Goal: Information Seeking & Learning: Learn about a topic

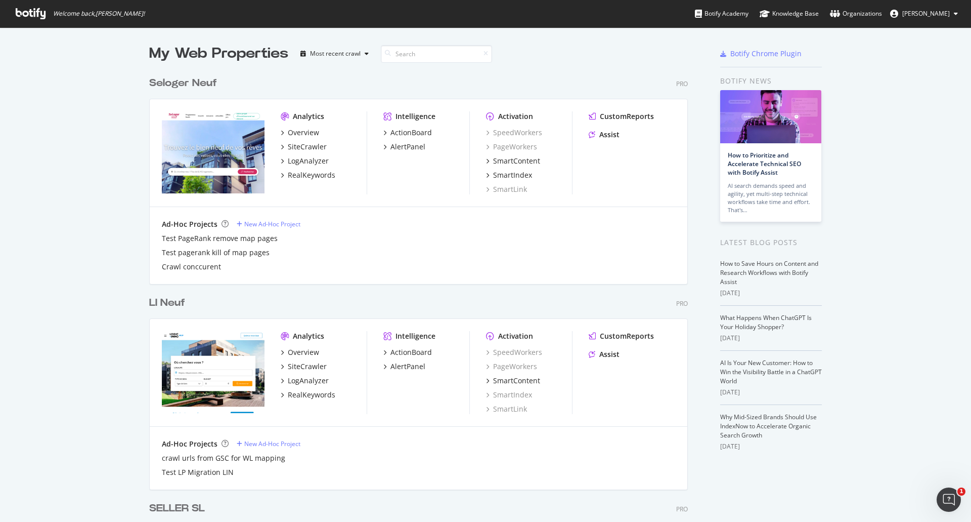
scroll to position [2858, 539]
click at [294, 150] on div "SiteCrawler" at bounding box center [307, 147] width 39 height 10
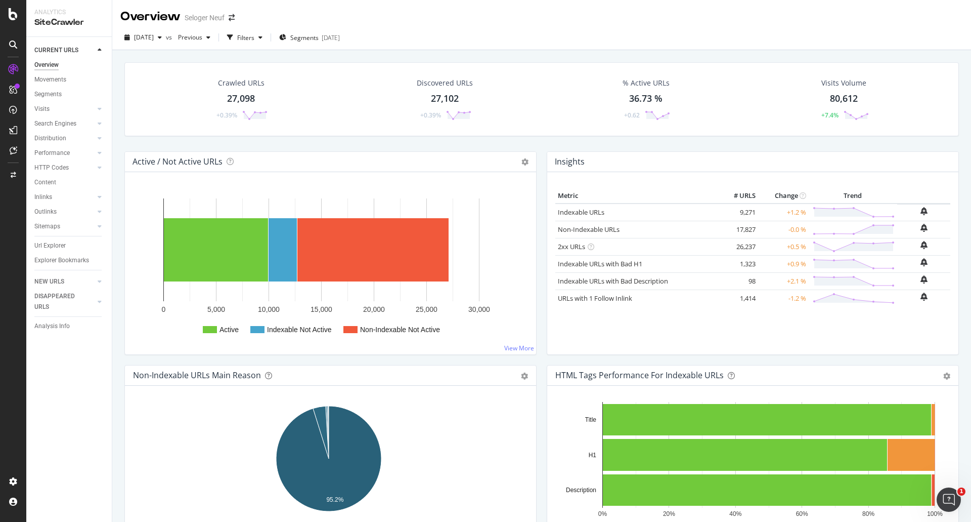
click at [240, 100] on div "27,098" at bounding box center [241, 98] width 28 height 13
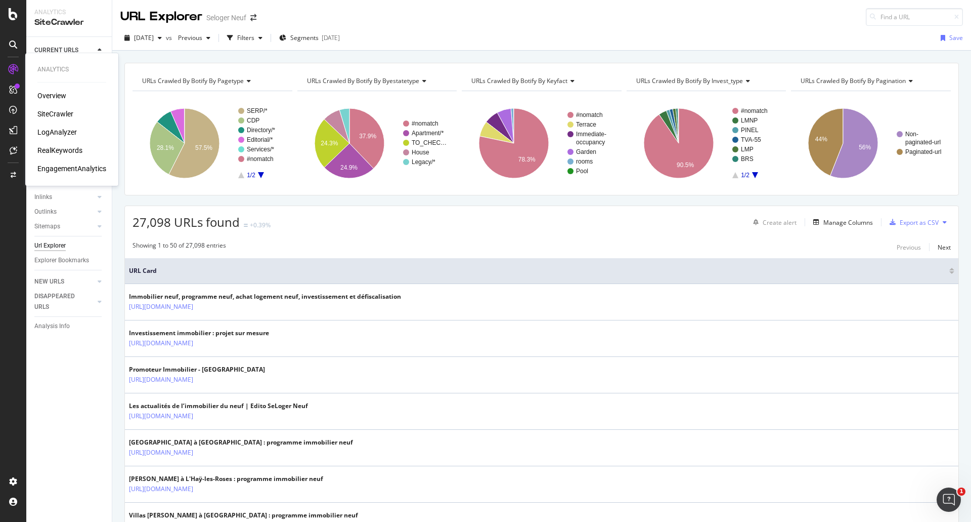
click at [53, 133] on div "LogAnalyzer" at bounding box center [56, 132] width 39 height 10
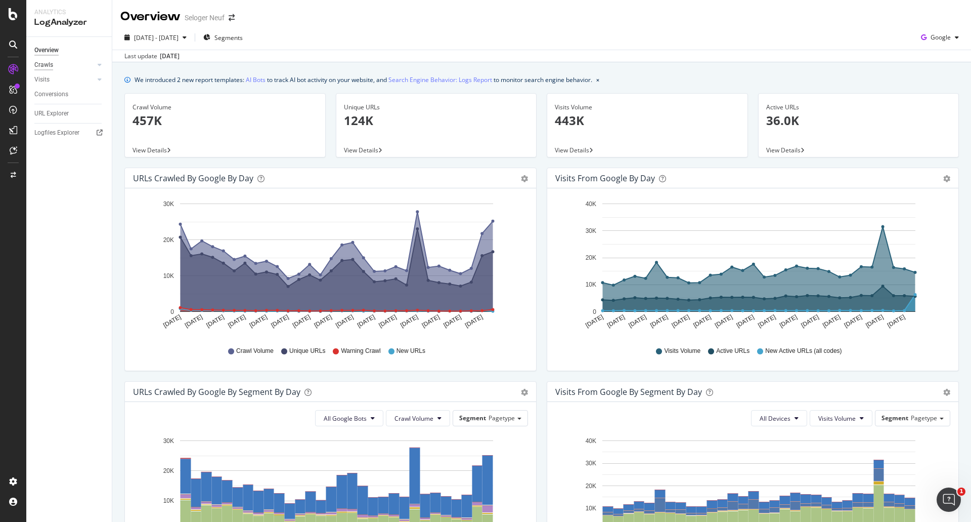
click at [43, 63] on div "Crawls" at bounding box center [43, 65] width 19 height 11
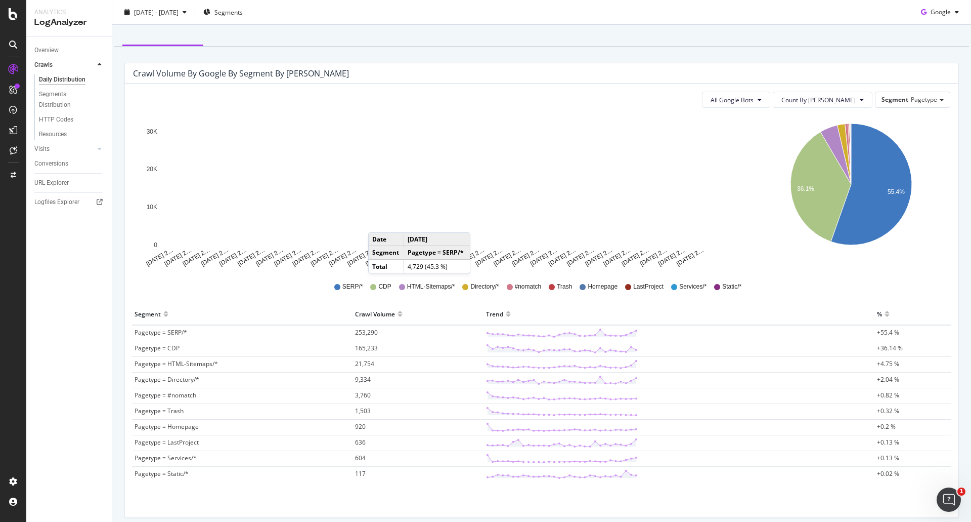
scroll to position [51, 0]
